Goal: Transaction & Acquisition: Obtain resource

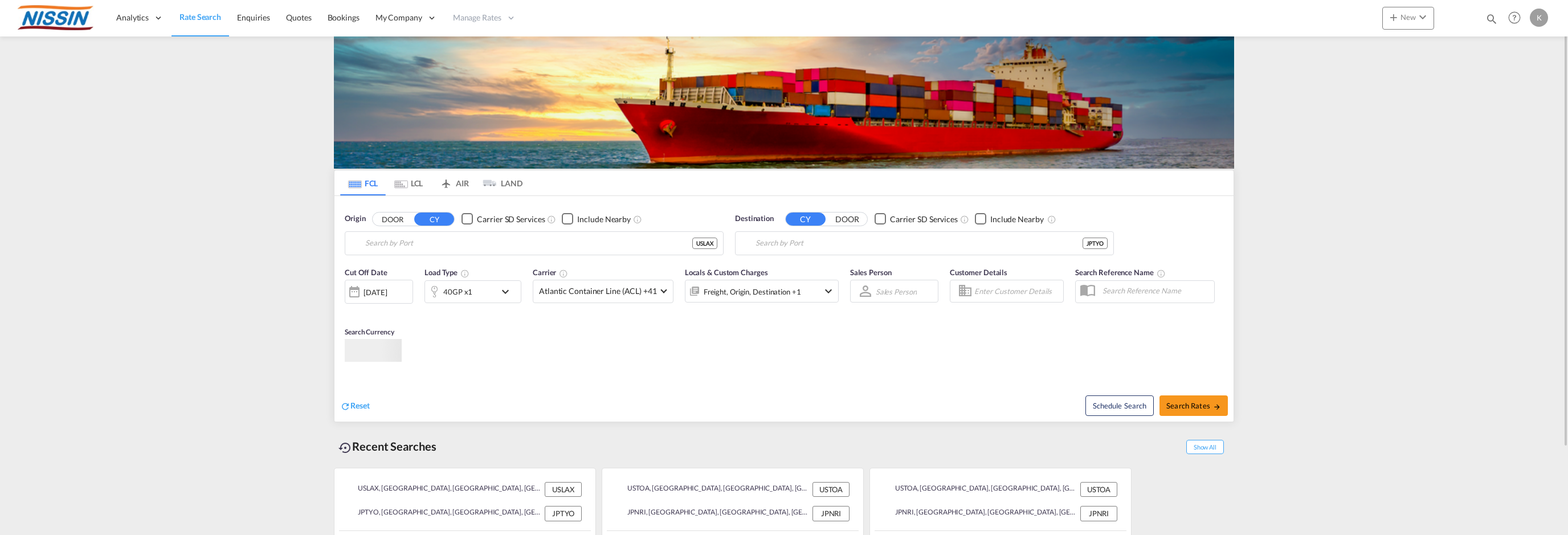
type input "[GEOGRAPHIC_DATA], [GEOGRAPHIC_DATA], USLAX"
type input "[GEOGRAPHIC_DATA], JPTYO"
click at [297, 20] on span "Quotes" at bounding box center [298, 17] width 25 height 9
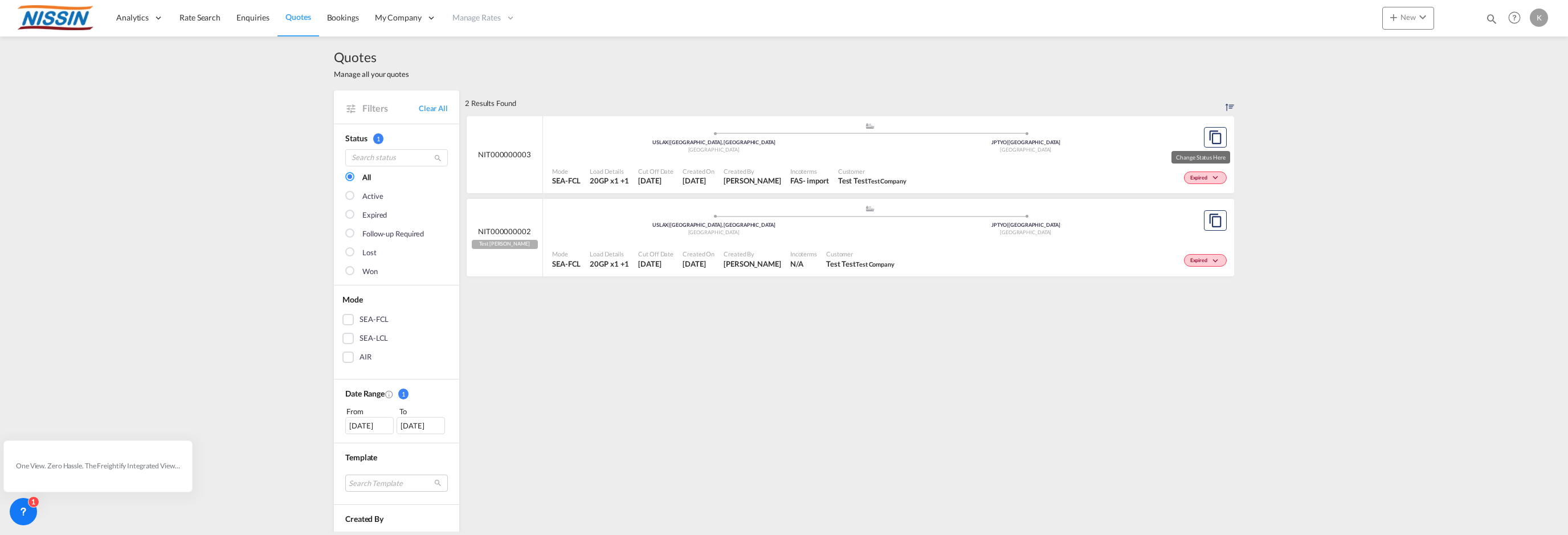
click at [1199, 178] on span "Expired" at bounding box center [1201, 178] width 20 height 8
click at [1088, 170] on div "Lost" at bounding box center [784, 268] width 1568 height 535
click at [1203, 179] on span "Expired" at bounding box center [1201, 178] width 20 height 8
click at [1116, 153] on div "Lost" at bounding box center [784, 268] width 1568 height 535
click at [1212, 137] on md-icon "assets/icons/custom/copyQuote.svg" at bounding box center [1216, 138] width 14 height 14
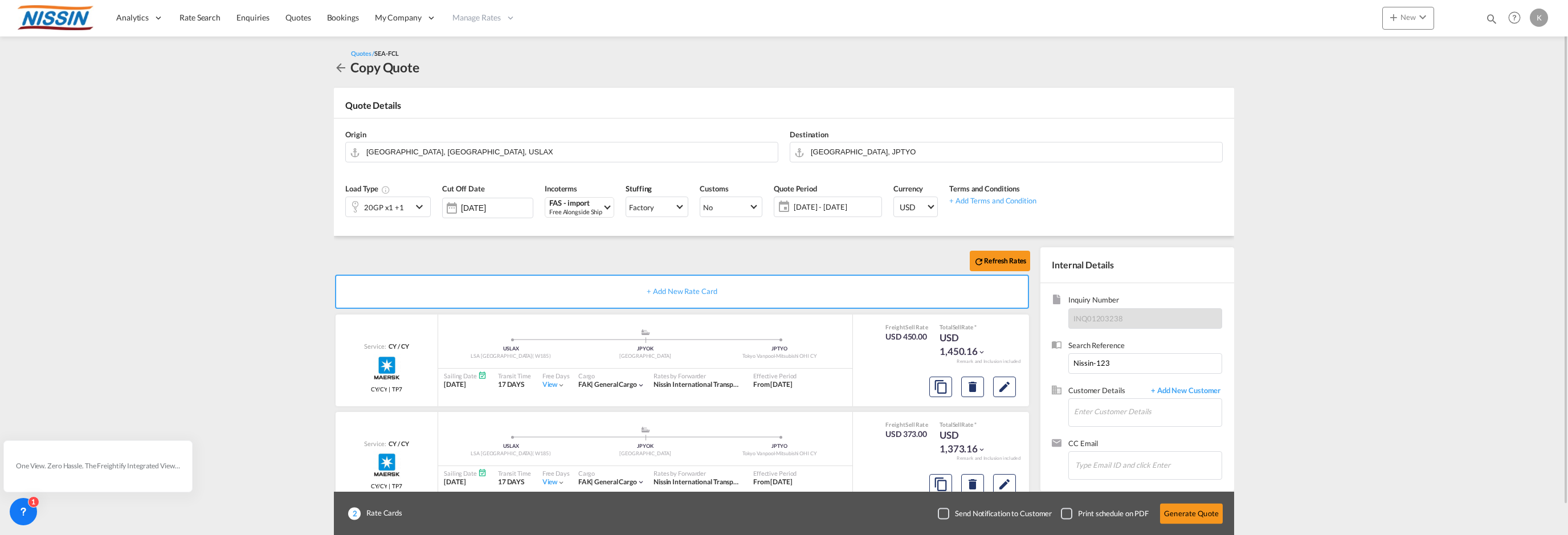
click at [341, 66] on md-icon "icon-arrow-left" at bounding box center [341, 68] width 14 height 14
